Goal: Task Accomplishment & Management: Use online tool/utility

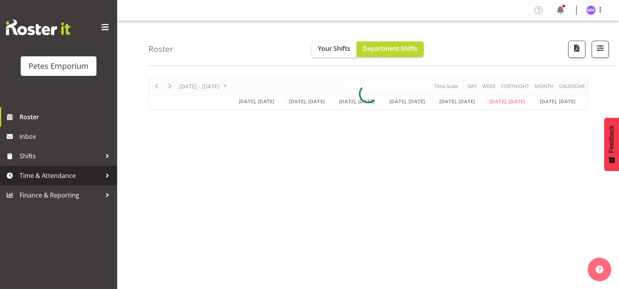
click at [39, 175] on span "Time & Attendance" at bounding box center [61, 176] width 82 height 12
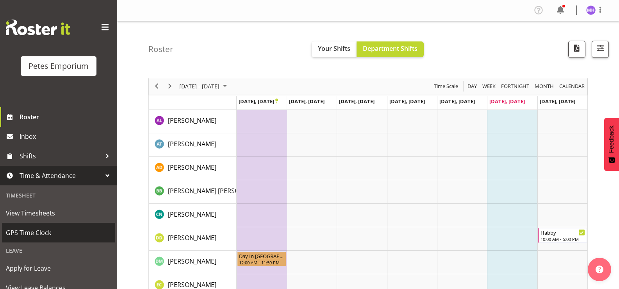
click at [35, 232] on span "GPS Time Clock" at bounding box center [59, 233] width 106 height 12
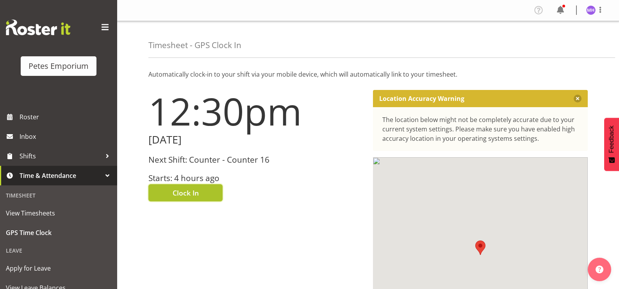
click at [208, 189] on button "Clock In" at bounding box center [186, 192] width 74 height 17
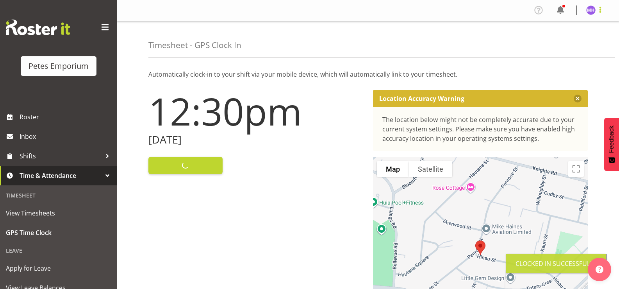
click at [600, 8] on span at bounding box center [600, 9] width 9 height 9
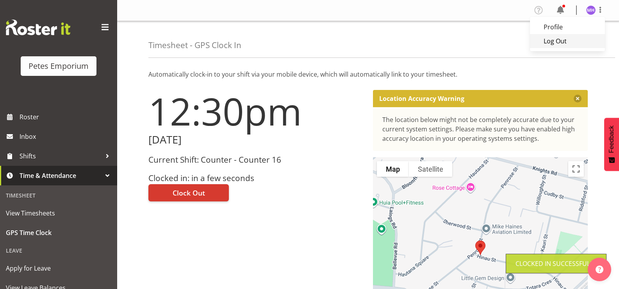
click at [567, 43] on link "Log Out" at bounding box center [567, 41] width 75 height 14
